Goal: Navigation & Orientation: Find specific page/section

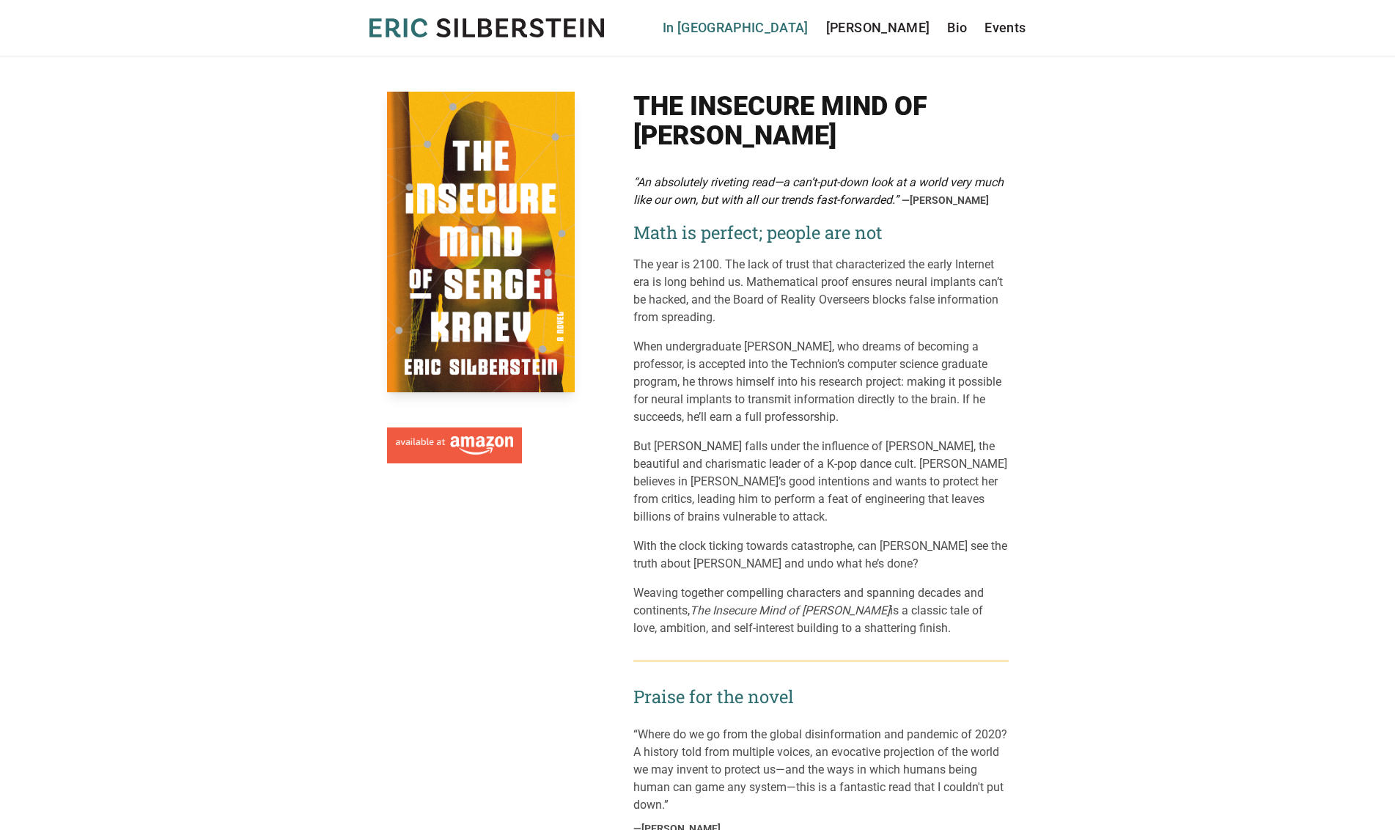
click at [801, 28] on link "In [GEOGRAPHIC_DATA]" at bounding box center [736, 28] width 146 height 21
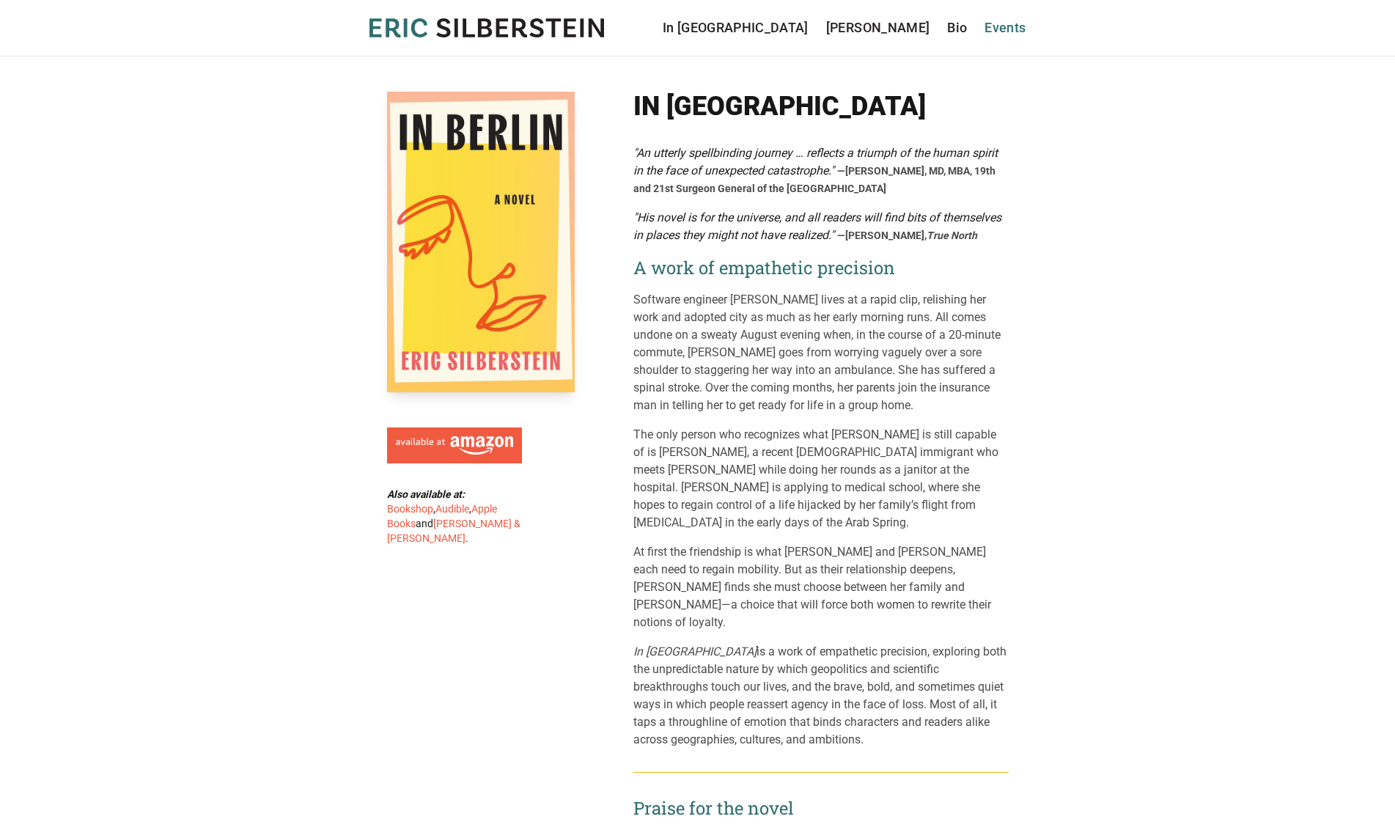
click at [1010, 33] on link "Events" at bounding box center [1005, 28] width 41 height 21
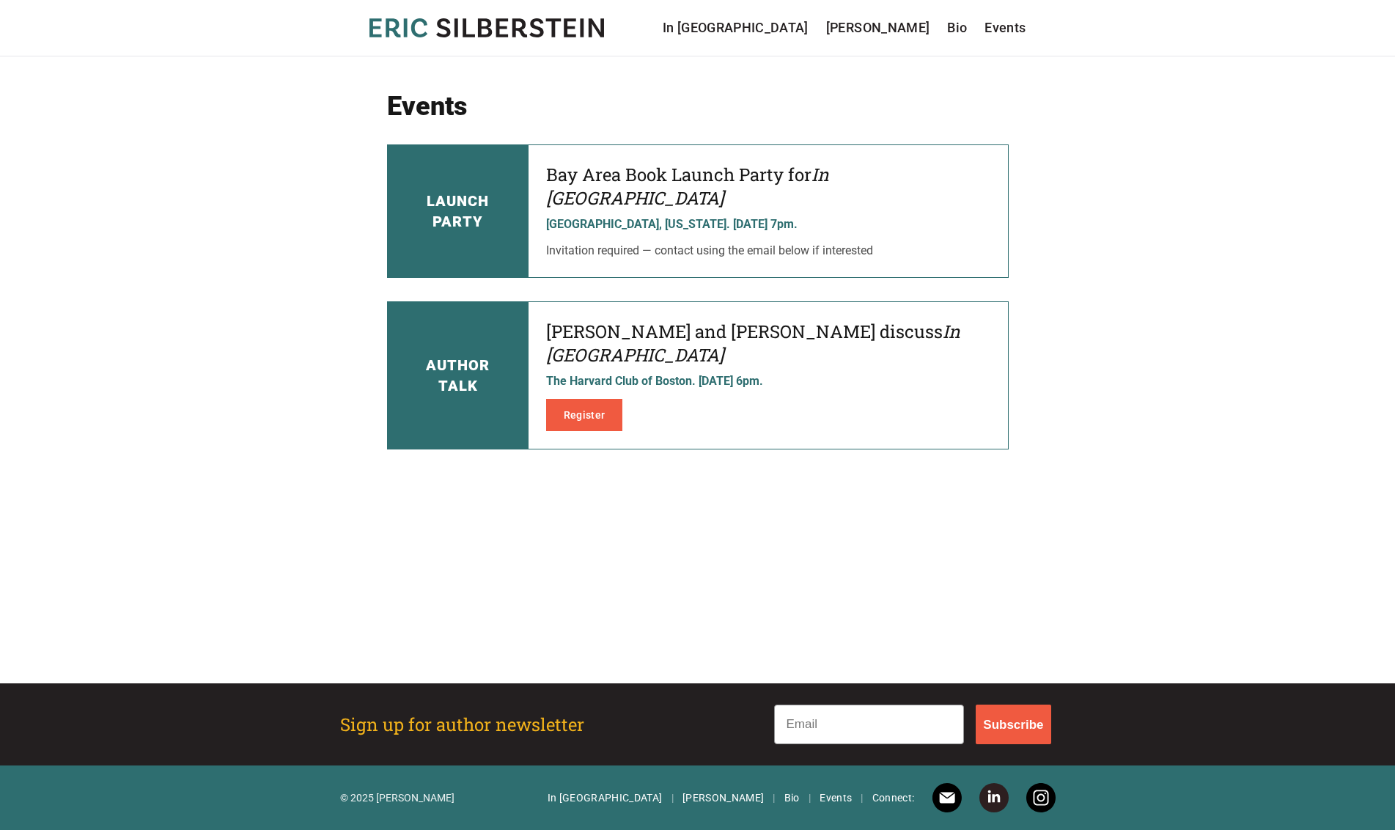
drag, startPoint x: 1012, startPoint y: 675, endPoint x: 989, endPoint y: 723, distance: 53.5
click at [1012, 675] on main "Events Launch Party Bay Area Book Launch Party for In Berlin Hillsborough, Cali…" at bounding box center [697, 369] width 1395 height 627
click at [562, 27] on icon "[PERSON_NAME]" at bounding box center [487, 27] width 235 height 19
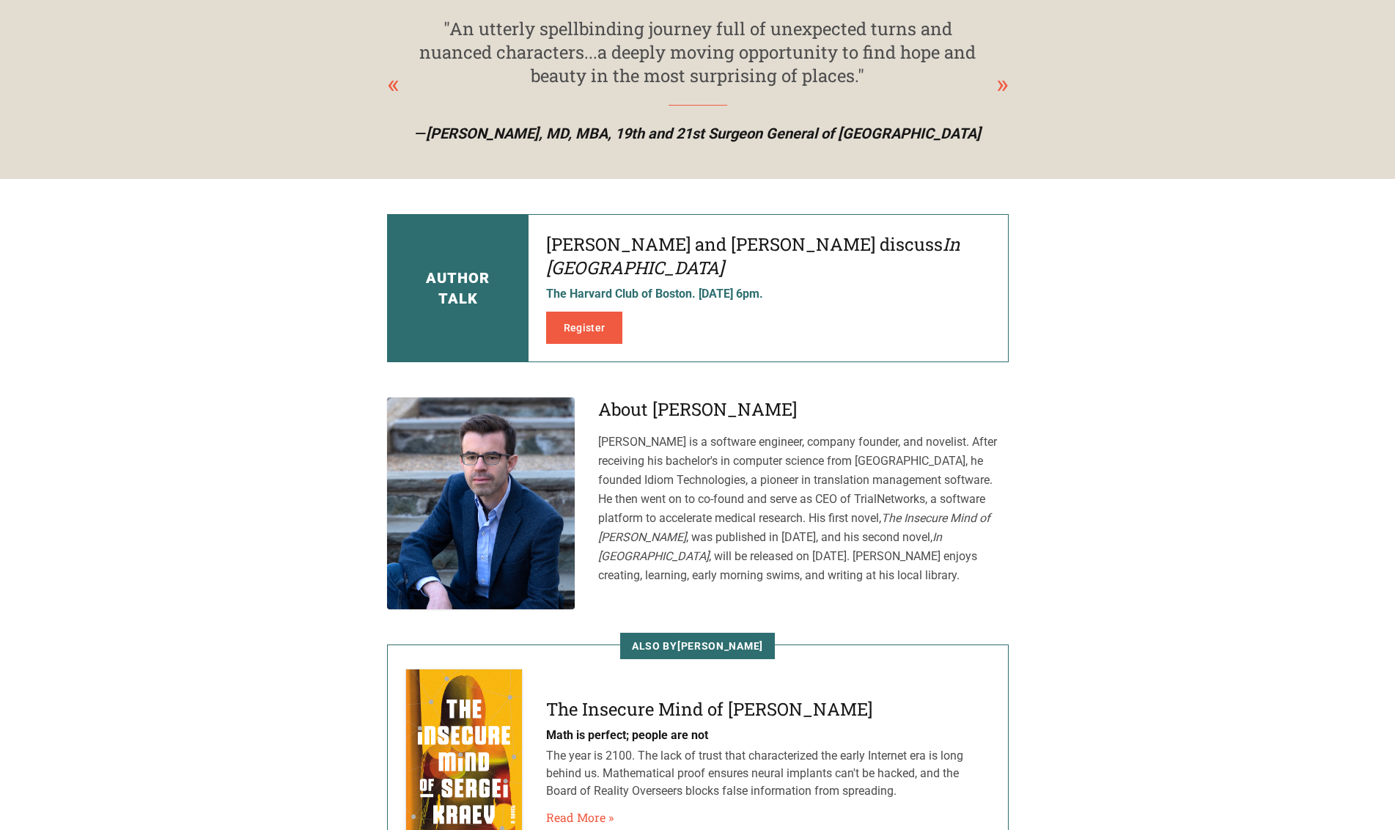
scroll to position [446, 0]
